Goal: Task Accomplishment & Management: Use online tool/utility

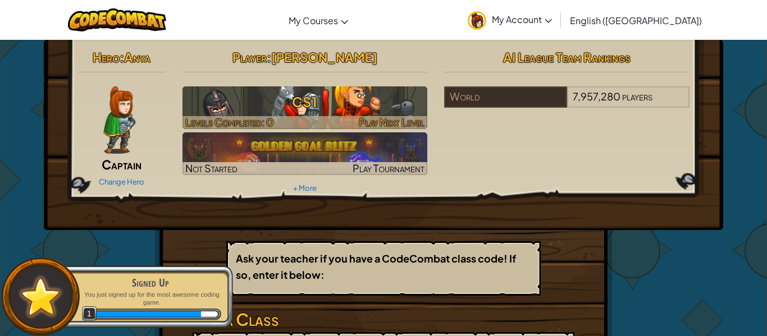
click at [281, 91] on h3 "CS1" at bounding box center [304, 101] width 245 height 25
click at [282, 93] on h3 "CS1" at bounding box center [304, 101] width 245 height 25
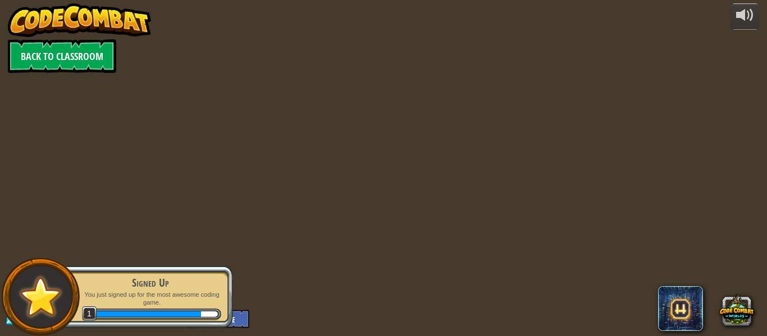
drag, startPoint x: 282, startPoint y: 93, endPoint x: 290, endPoint y: 116, distance: 23.6
click at [290, 116] on div at bounding box center [383, 168] width 514 height 336
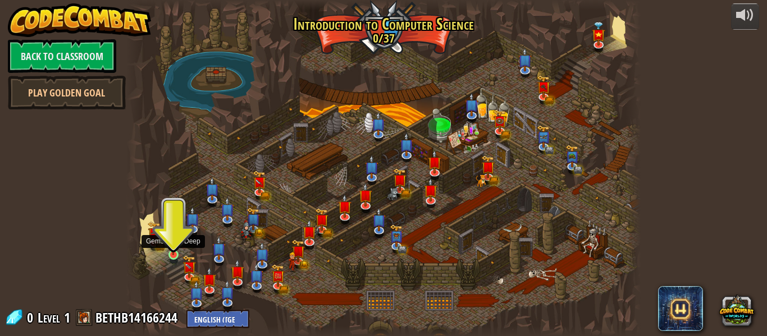
click at [168, 246] on img at bounding box center [173, 241] width 12 height 27
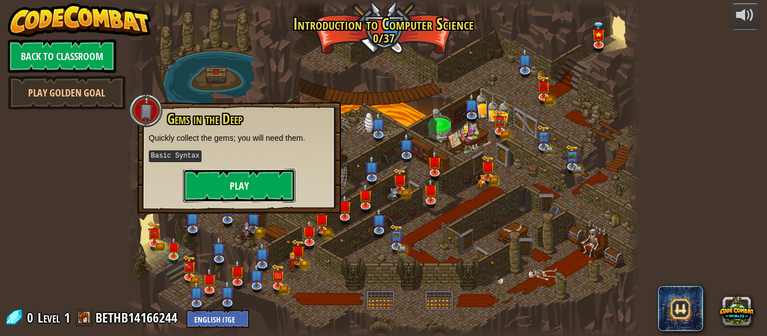
click at [244, 187] on button "Play" at bounding box center [239, 186] width 112 height 34
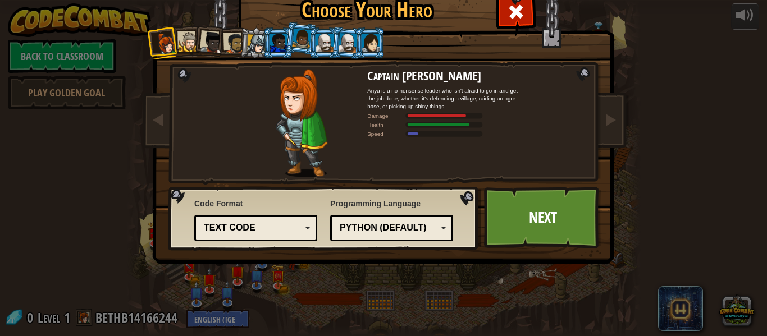
click at [227, 235] on div "Text code" at bounding box center [256, 227] width 108 height 17
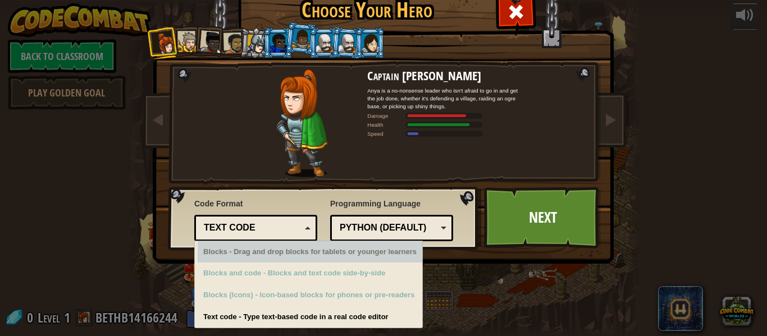
drag, startPoint x: 376, startPoint y: 222, endPoint x: 371, endPoint y: 235, distance: 13.7
click at [377, 225] on div "Python (Default)" at bounding box center [388, 228] width 97 height 13
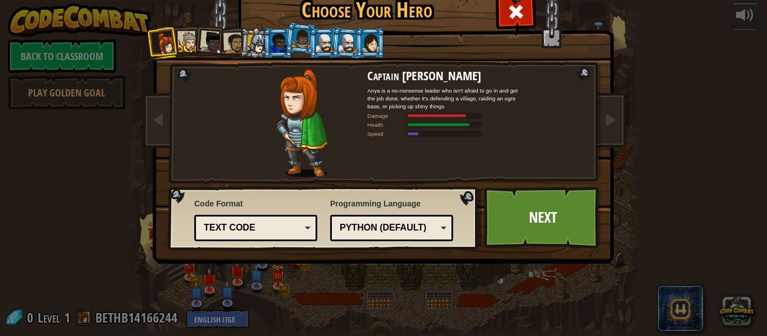
click at [268, 159] on div at bounding box center [301, 123] width 131 height 108
click at [539, 234] on link "Next" at bounding box center [542, 218] width 117 height 62
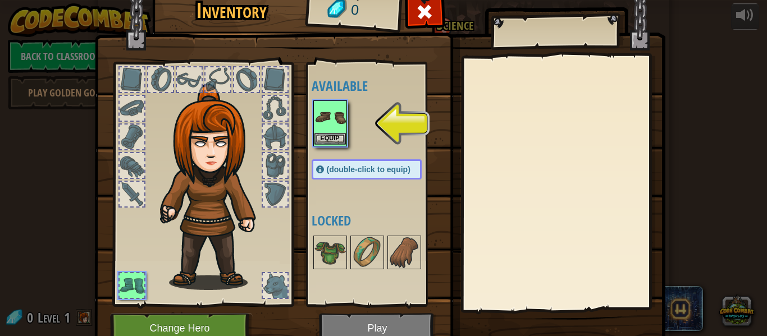
click at [333, 120] on img at bounding box center [329, 117] width 31 height 31
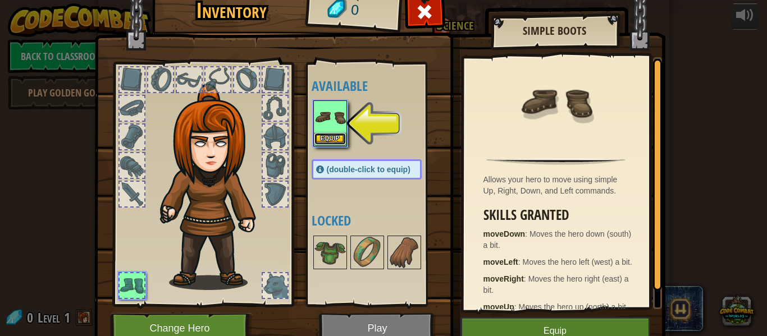
click at [324, 140] on button "Equip" at bounding box center [329, 139] width 31 height 12
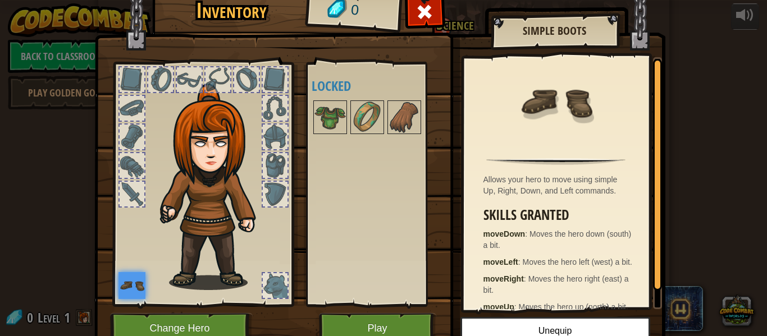
click at [474, 198] on div "Allows your hero to move using simple Up, Right, Down, and Left commands. Skill…" at bounding box center [556, 183] width 185 height 252
click at [414, 107] on img at bounding box center [403, 117] width 31 height 31
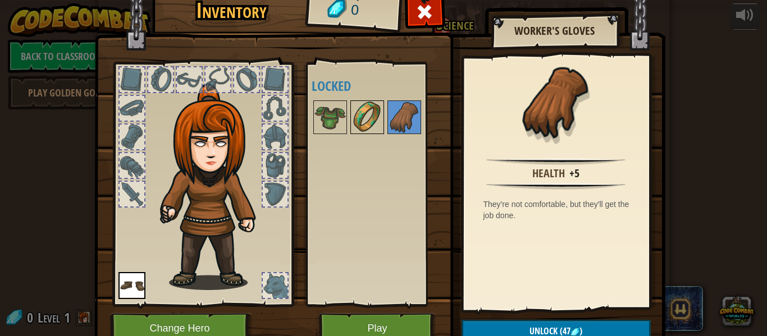
click at [374, 108] on img at bounding box center [366, 117] width 31 height 31
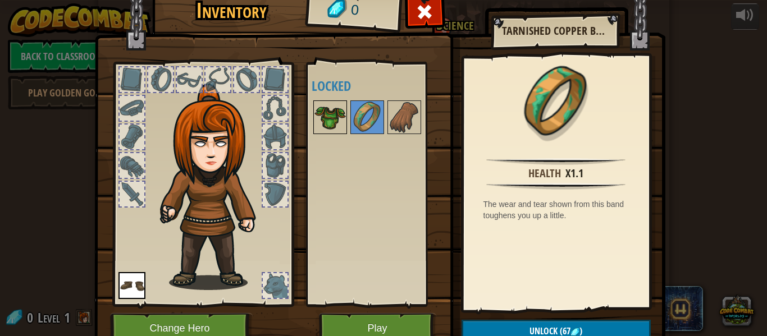
click at [341, 116] on img at bounding box center [329, 117] width 31 height 31
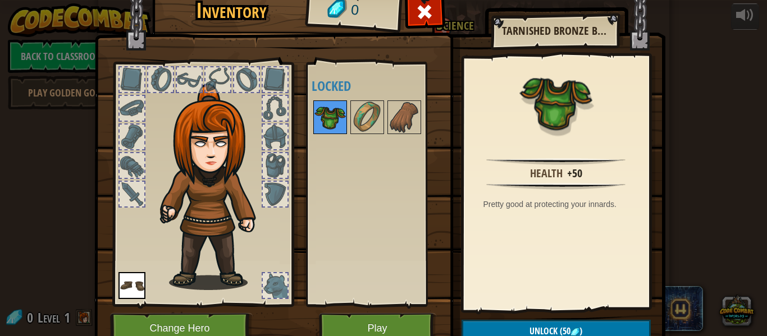
click at [336, 115] on img at bounding box center [329, 117] width 31 height 31
click at [333, 115] on img at bounding box center [329, 117] width 31 height 31
click at [361, 115] on img at bounding box center [366, 117] width 31 height 31
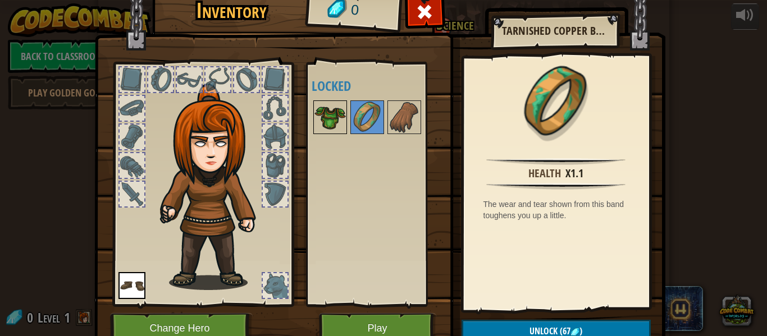
click at [336, 112] on img at bounding box center [329, 117] width 31 height 31
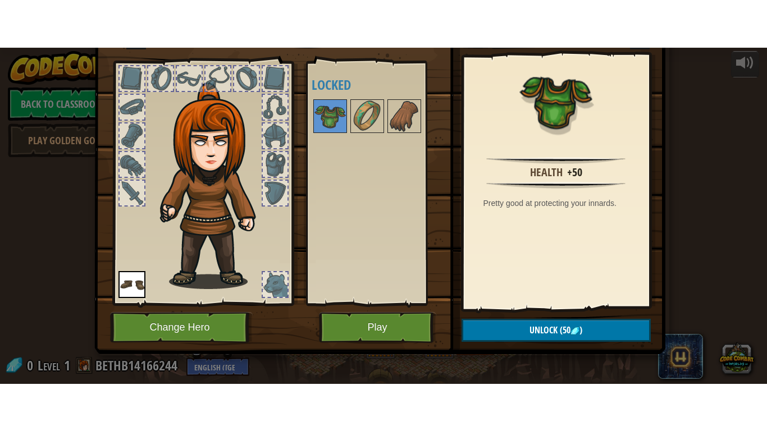
scroll to position [51, 0]
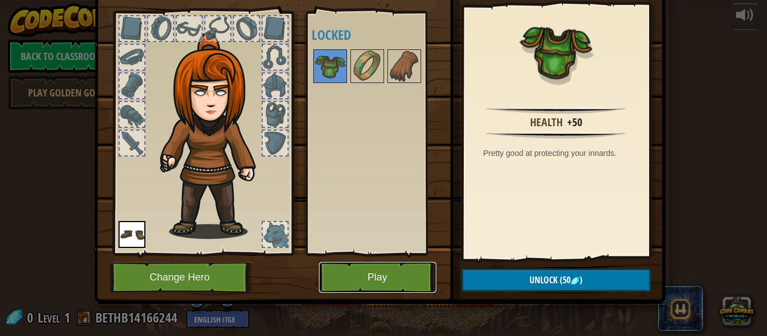
click at [409, 286] on button "Play" at bounding box center [377, 277] width 117 height 31
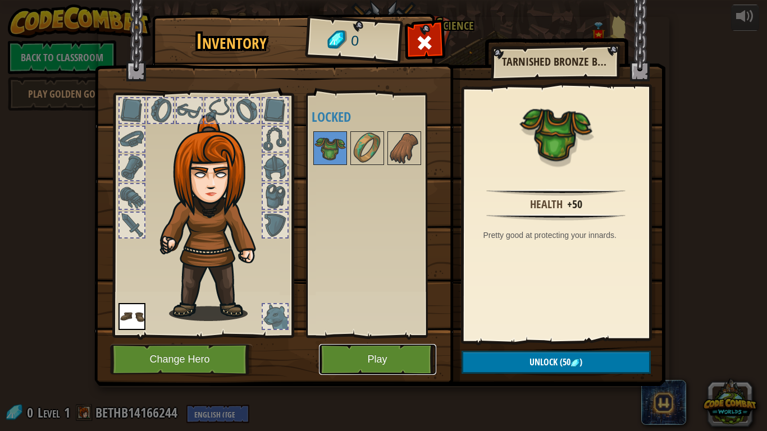
scroll to position [0, 0]
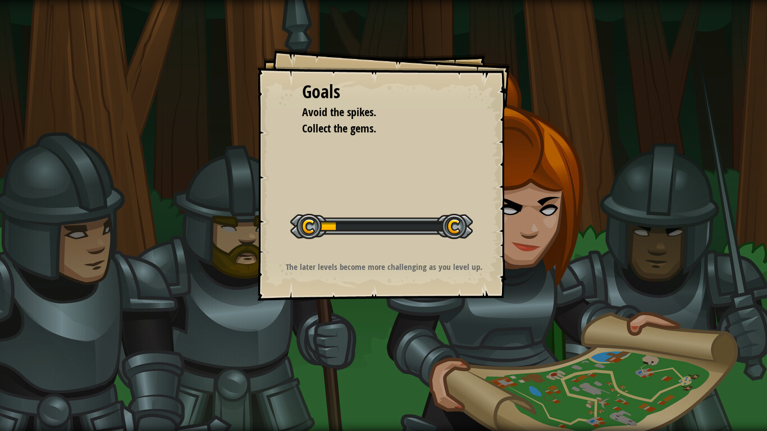
click at [302, 223] on div at bounding box center [381, 226] width 182 height 25
drag, startPoint x: 338, startPoint y: 232, endPoint x: 347, endPoint y: 230, distance: 9.8
click at [338, 232] on div at bounding box center [381, 226] width 182 height 25
click at [356, 227] on div at bounding box center [381, 226] width 182 height 25
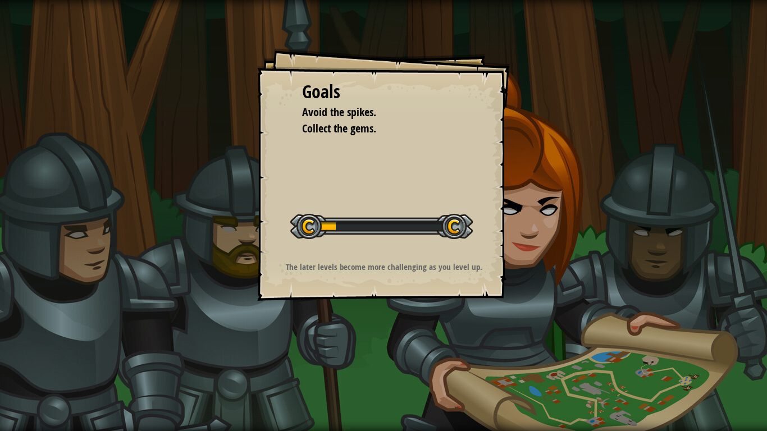
click at [356, 227] on div at bounding box center [381, 226] width 182 height 25
click at [330, 98] on div "Goals" at bounding box center [383, 92] width 163 height 26
drag, startPoint x: 340, startPoint y: 118, endPoint x: 345, endPoint y: 134, distance: 17.2
click at [343, 129] on ul "Avoid the spikes. Collect the gems." at bounding box center [383, 120] width 163 height 32
drag, startPoint x: 356, startPoint y: 212, endPoint x: 359, endPoint y: 217, distance: 5.8
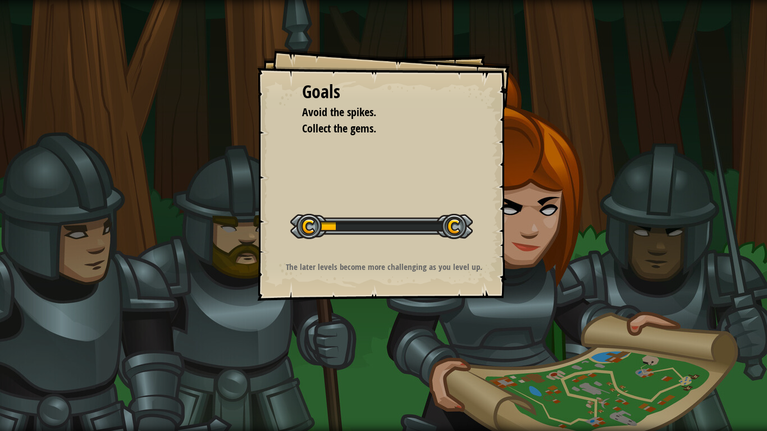
click at [358, 217] on div "Goals Avoid the spikes. Collect the gems. Start Level Error loading from server…" at bounding box center [383, 174] width 253 height 253
click at [366, 222] on div at bounding box center [381, 226] width 182 height 25
click at [452, 267] on p "The later levels become more challenging as you level up." at bounding box center [383, 267] width 225 height 12
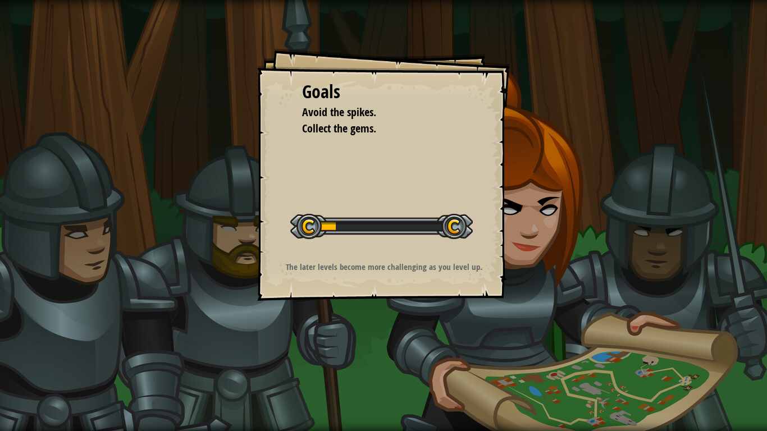
click at [472, 125] on div "Goals Avoid the spikes. Collect the gems. Start Level Error loading from server…" at bounding box center [383, 174] width 253 height 253
click at [459, 93] on div "Goals" at bounding box center [383, 92] width 163 height 26
click at [473, 97] on div "Goals Avoid the spikes. Collect the gems. Start Level Error loading from server…" at bounding box center [383, 174] width 253 height 253
drag, startPoint x: 473, startPoint y: 97, endPoint x: 446, endPoint y: 159, distance: 67.7
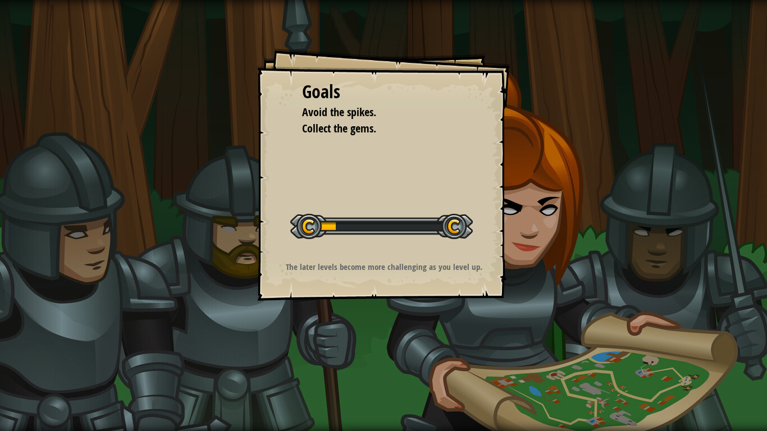
click at [445, 156] on div "Goals Avoid the spikes. Collect the gems. Start Level Error loading from server…" at bounding box center [383, 174] width 253 height 253
drag, startPoint x: 455, startPoint y: 187, endPoint x: 461, endPoint y: 188, distance: 6.2
click at [456, 187] on div "Goals Avoid the spikes. Collect the gems. Start Level Error loading from server…" at bounding box center [383, 174] width 253 height 253
click at [461, 202] on div "Goals Avoid the spikes. Collect the gems. Start Level Error loading from server…" at bounding box center [383, 174] width 253 height 253
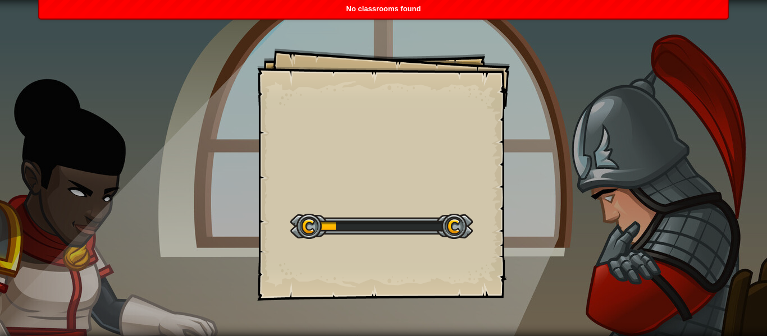
click at [378, 145] on div "Goals Start Level Error loading from server. Try refreshing the page. You'll ne…" at bounding box center [383, 174] width 253 height 253
drag, startPoint x: 397, startPoint y: 131, endPoint x: 408, endPoint y: 129, distance: 10.5
click at [402, 130] on div "Goals Start Level Error loading from server. Try refreshing the page. You'll ne…" at bounding box center [383, 174] width 253 height 253
drag, startPoint x: 396, startPoint y: 184, endPoint x: 381, endPoint y: 210, distance: 30.9
click at [388, 207] on div "Goals Start Level Error loading from server. Try refreshing the page. You'll ne…" at bounding box center [383, 174] width 253 height 253
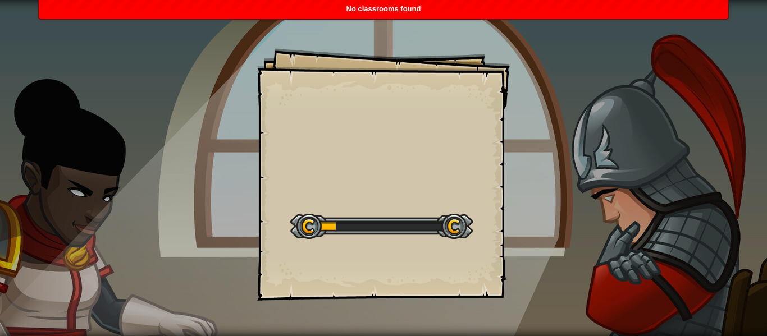
drag, startPoint x: 395, startPoint y: 207, endPoint x: 393, endPoint y: 214, distance: 7.4
click at [394, 213] on div "Start Level" at bounding box center [381, 225] width 182 height 45
drag, startPoint x: 392, startPoint y: 226, endPoint x: 397, endPoint y: 231, distance: 7.1
click at [395, 232] on div at bounding box center [381, 226] width 182 height 25
click at [399, 230] on div at bounding box center [381, 226] width 182 height 25
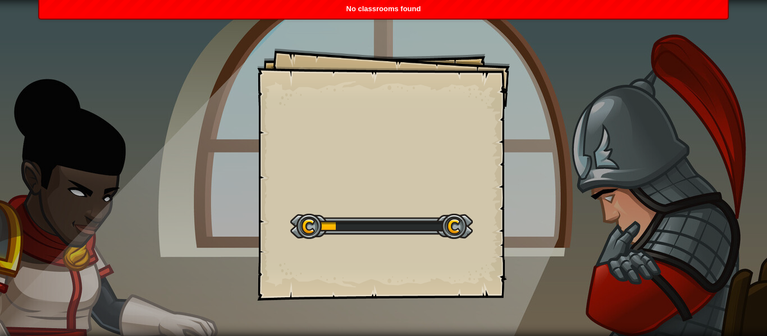
click at [399, 230] on div at bounding box center [381, 226] width 182 height 25
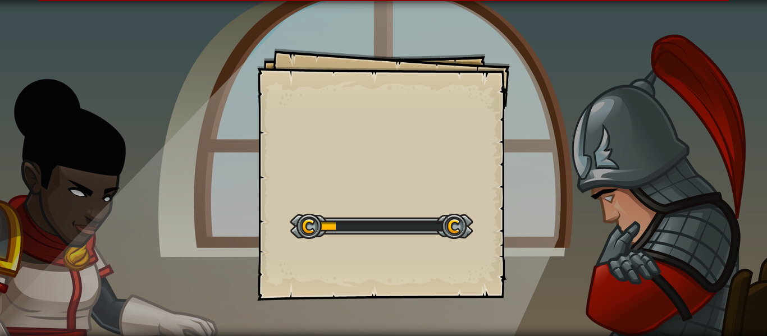
click at [449, 226] on div at bounding box center [381, 226] width 182 height 25
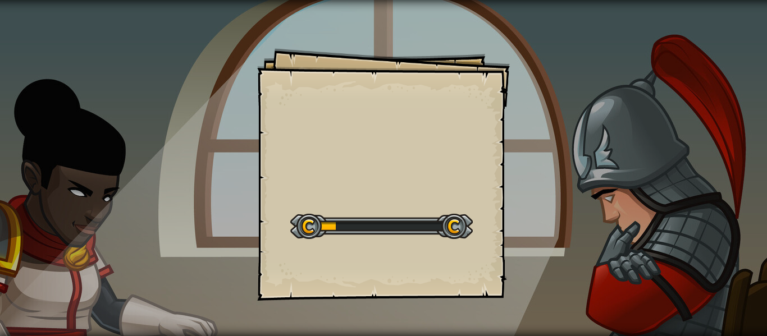
click at [396, 215] on div at bounding box center [381, 226] width 182 height 25
click at [382, 112] on div "Goals Start Level Error loading from server. Try refreshing the page. You'll ne…" at bounding box center [383, 174] width 253 height 253
drag, startPoint x: 478, startPoint y: 164, endPoint x: 482, endPoint y: 111, distance: 52.9
click at [482, 111] on div "Goals Start Level Error loading from server. Try refreshing the page. You'll ne…" at bounding box center [383, 174] width 253 height 253
click at [456, 111] on div "Goals Start Level Error loading from server. Try refreshing the page. You'll ne…" at bounding box center [383, 174] width 253 height 253
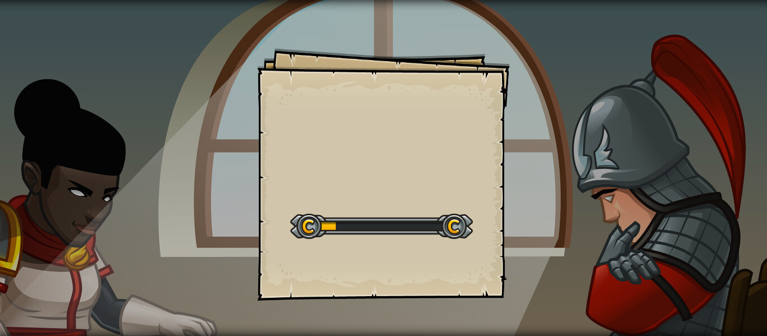
click at [465, 103] on div "Goals Start Level Error loading from server. Try refreshing the page. You'll ne…" at bounding box center [383, 174] width 253 height 253
drag, startPoint x: 389, startPoint y: 105, endPoint x: 389, endPoint y: 117, distance: 12.3
click at [389, 112] on div "Goals Start Level Error loading from server. Try refreshing the page. You'll ne…" at bounding box center [383, 174] width 253 height 253
click at [419, 148] on div "Goals Start Level Error loading from server. Try refreshing the page. You'll ne…" at bounding box center [383, 174] width 253 height 253
drag, startPoint x: 420, startPoint y: 149, endPoint x: 413, endPoint y: 130, distance: 20.2
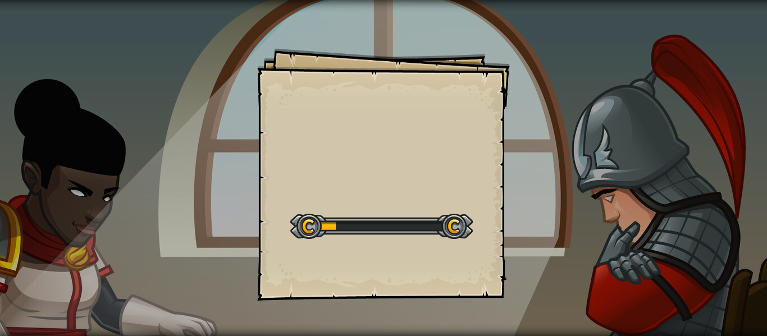
click at [419, 149] on div "Goals Start Level Error loading from server. Try refreshing the page. You'll ne…" at bounding box center [383, 174] width 253 height 253
drag, startPoint x: 413, startPoint y: 130, endPoint x: 408, endPoint y: 135, distance: 7.6
click at [408, 140] on div "Goals Start Level Error loading from server. Try refreshing the page. You'll ne…" at bounding box center [383, 174] width 253 height 253
drag, startPoint x: 379, startPoint y: 135, endPoint x: 387, endPoint y: 130, distance: 8.9
click at [386, 132] on div "Goals Start Level Error loading from server. Try refreshing the page. You'll ne…" at bounding box center [383, 174] width 253 height 253
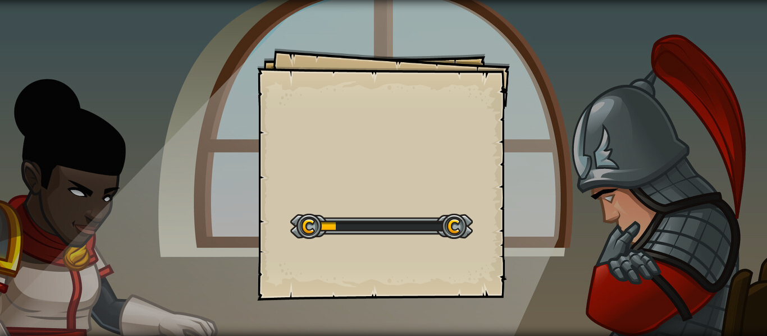
click at [389, 126] on div "Goals Start Level Error loading from server. Try refreshing the page. You'll ne…" at bounding box center [383, 174] width 253 height 253
drag, startPoint x: 404, startPoint y: 99, endPoint x: 399, endPoint y: 117, distance: 18.5
click at [400, 111] on div "Goals Start Level Error loading from server. Try refreshing the page. You'll ne…" at bounding box center [383, 174] width 253 height 253
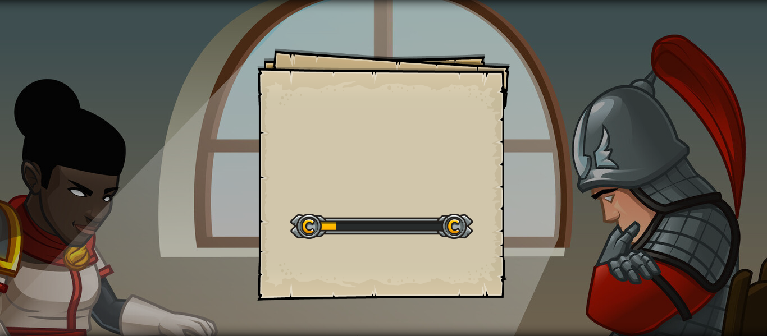
click at [388, 146] on div "Goals Start Level Error loading from server. Try refreshing the page. You'll ne…" at bounding box center [383, 174] width 253 height 253
drag, startPoint x: 373, startPoint y: 143, endPoint x: 381, endPoint y: 143, distance: 7.3
click at [381, 143] on div "Goals Start Level Error loading from server. Try refreshing the page. You'll ne…" at bounding box center [383, 174] width 253 height 253
click at [385, 132] on div "Goals Start Level Error loading from server. Try refreshing the page. You'll ne…" at bounding box center [383, 174] width 253 height 253
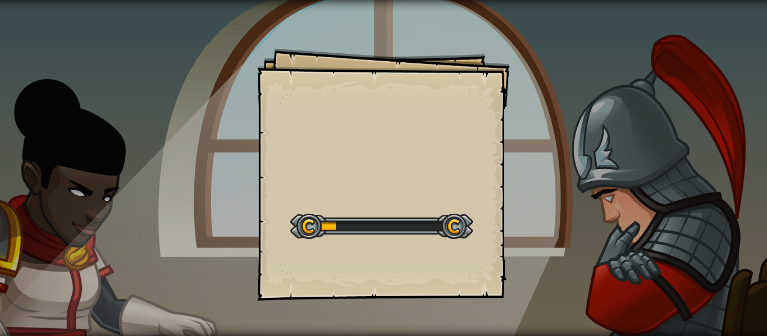
click at [385, 132] on div "Goals Start Level Error loading from server. Try refreshing the page. You'll ne…" at bounding box center [383, 174] width 253 height 253
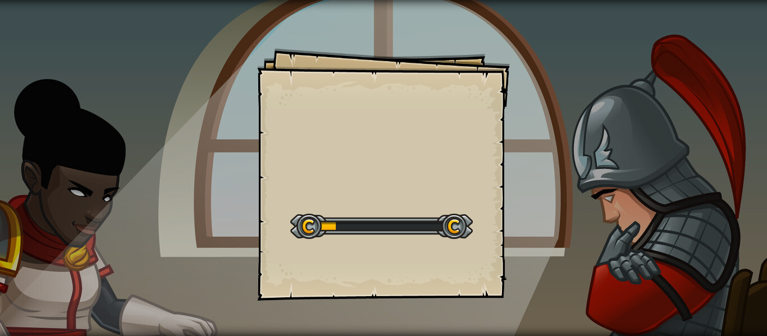
click at [387, 127] on div "Goals Start Level Error loading from server. Try refreshing the page. You'll ne…" at bounding box center [383, 174] width 253 height 253
click at [414, 90] on div "Goals Start Level Error loading from server. Try refreshing the page. You'll ne…" at bounding box center [383, 174] width 253 height 253
click at [258, 184] on div "Goals Start Level Error loading from server. Try refreshing the page. You'll ne…" at bounding box center [383, 174] width 253 height 253
drag, startPoint x: 502, startPoint y: 291, endPoint x: 514, endPoint y: 300, distance: 15.2
click at [514, 300] on div "Goals Start Level Error loading from server. Try refreshing the page. You'll ne…" at bounding box center [383, 168] width 767 height 336
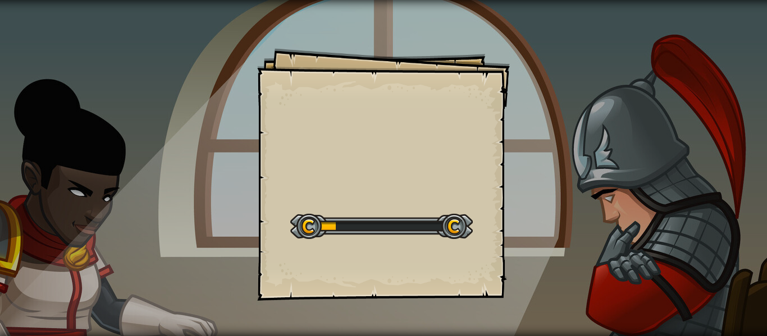
drag, startPoint x: 488, startPoint y: 257, endPoint x: 469, endPoint y: 253, distance: 19.5
click at [483, 253] on div "Goals Start Level Error loading from server. Try refreshing the page. You'll ne…" at bounding box center [383, 174] width 253 height 253
click at [429, 257] on div "Goals Start Level Error loading from server. Try refreshing the page. You'll ne…" at bounding box center [383, 174] width 253 height 253
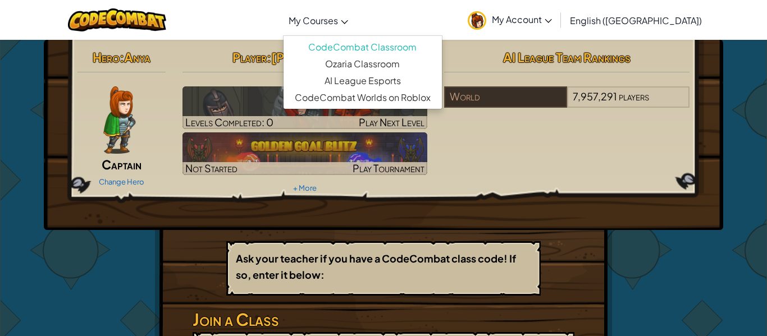
click at [338, 20] on span "My Courses" at bounding box center [313, 21] width 49 height 12
click at [719, 46] on div "Hero : Anya Captain Change Hero Player : [PERSON_NAME] CS1 Levels Completed: 0 …" at bounding box center [383, 135] width 679 height 190
